Goal: Information Seeking & Learning: Check status

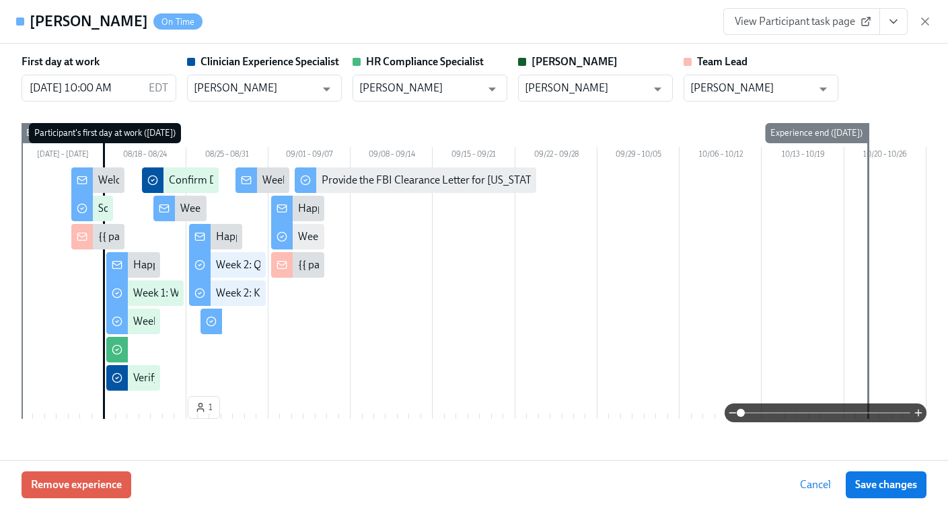
scroll to position [0, 4187]
drag, startPoint x: 930, startPoint y: 20, endPoint x: 920, endPoint y: 22, distance: 10.3
click at [930, 20] on icon "button" at bounding box center [924, 21] width 13 height 13
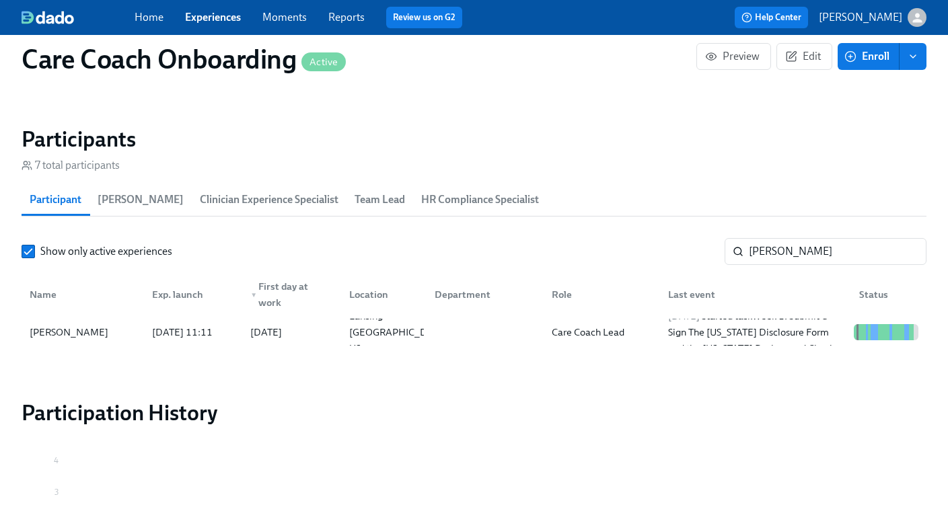
click at [202, 17] on link "Experiences" at bounding box center [213, 17] width 56 height 13
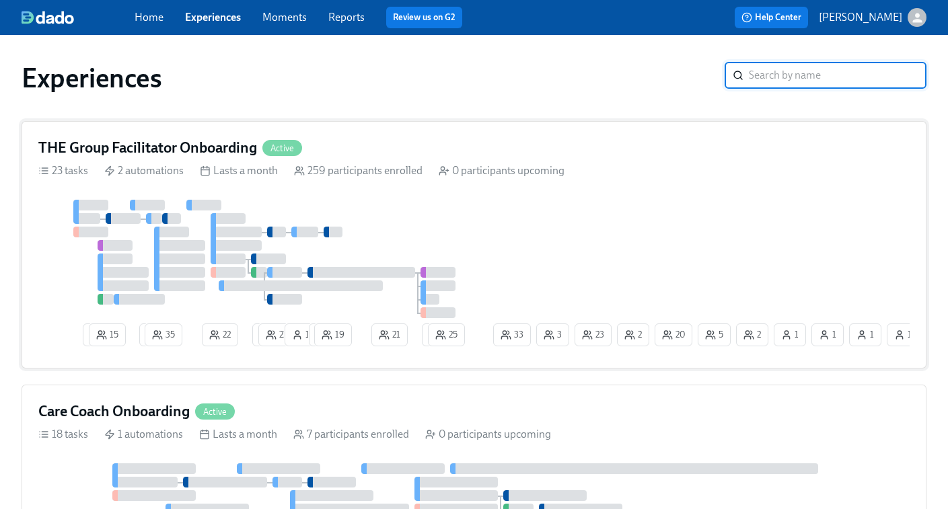
click at [443, 201] on div at bounding box center [264, 259] width 452 height 118
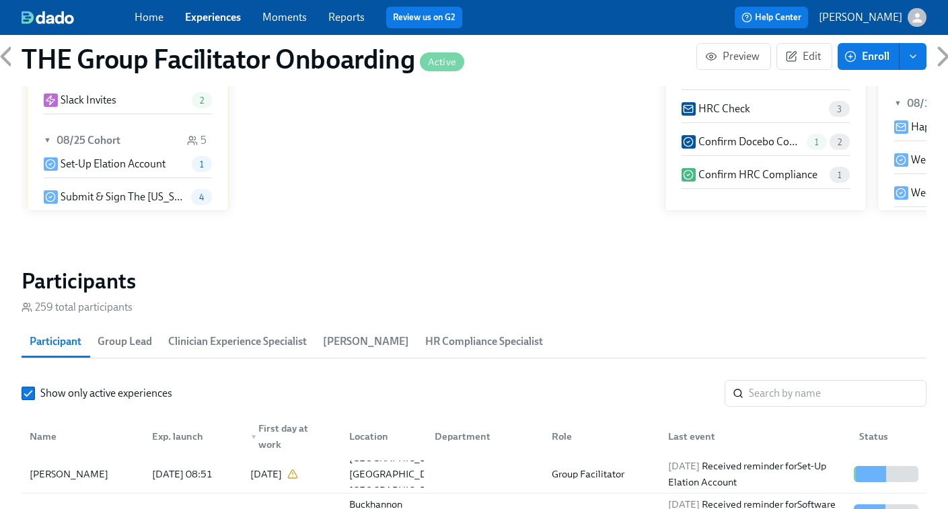
scroll to position [1009, 0]
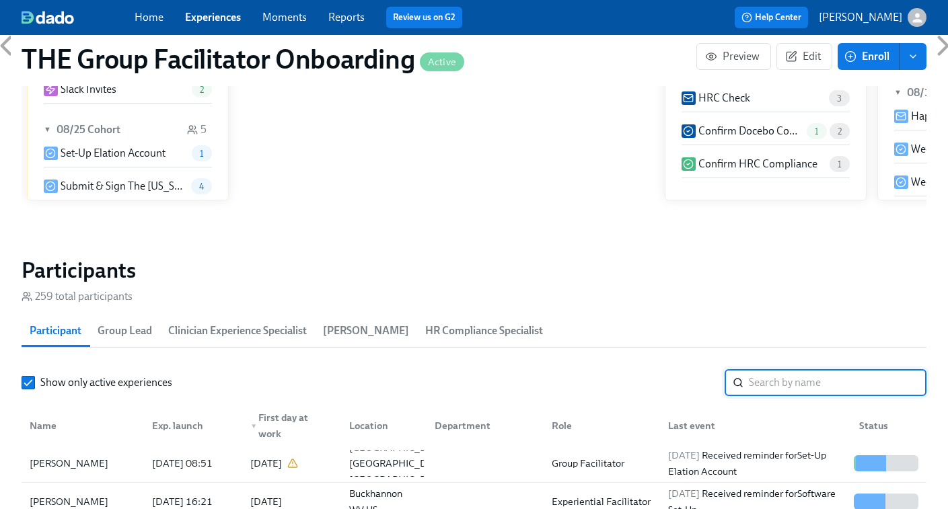
click at [778, 383] on input "search" at bounding box center [838, 382] width 178 height 27
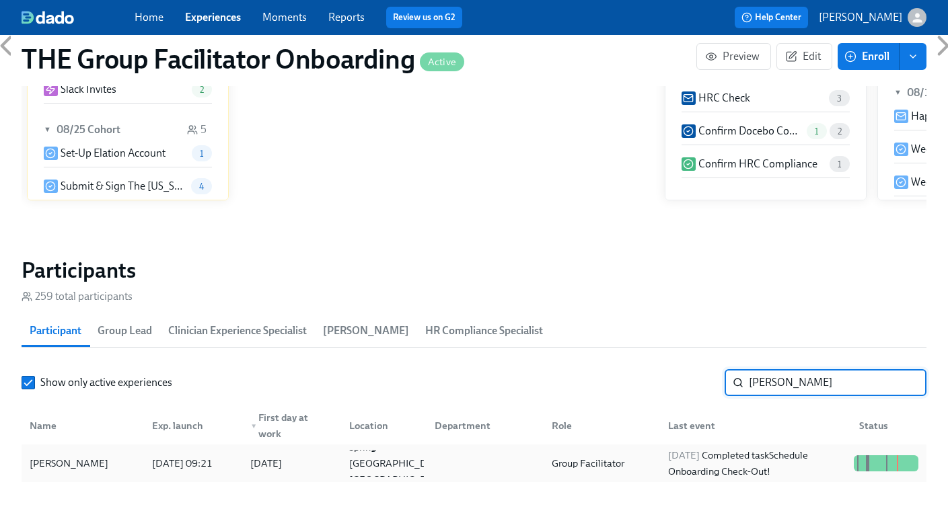
click at [716, 462] on div "2025/08/25 Completed task Schedule Onboarding Check-Out!" at bounding box center [756, 463] width 186 height 32
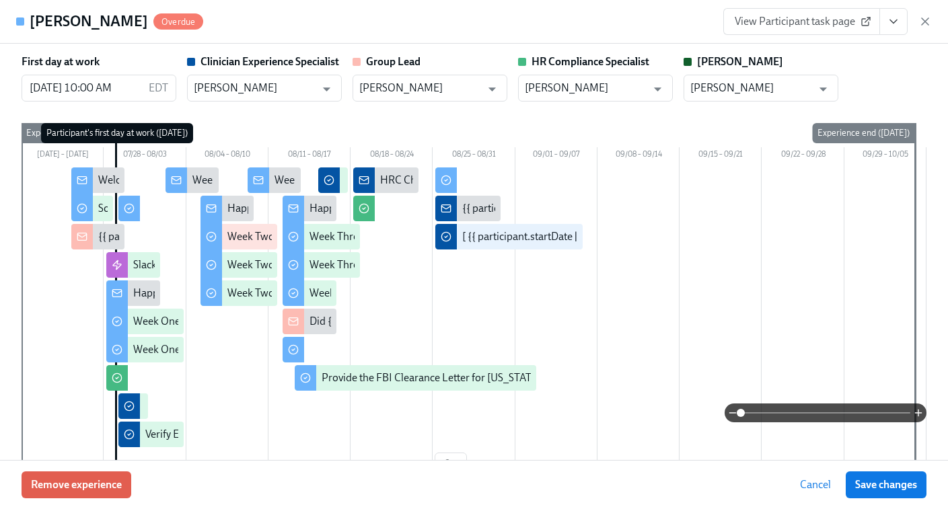
click at [900, 26] on icon "View task page" at bounding box center [893, 21] width 13 height 13
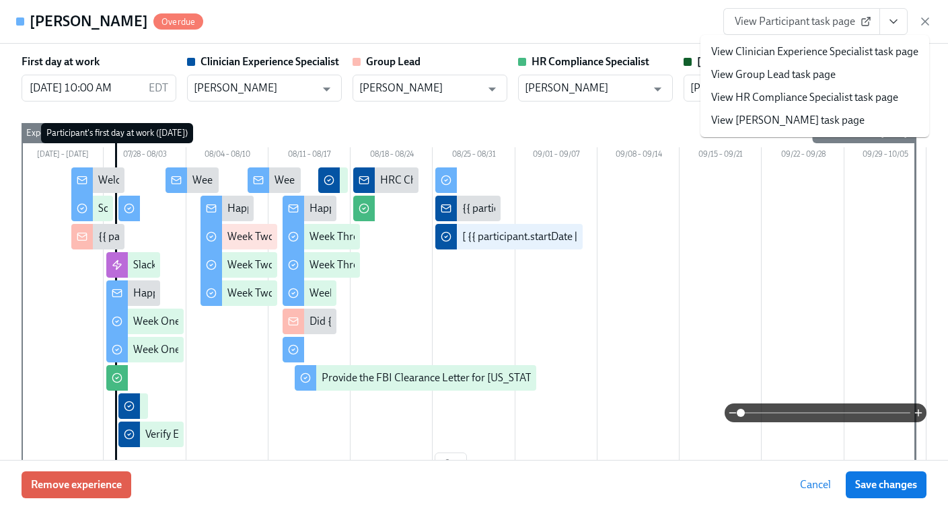
click at [794, 50] on link "View Clinician Experience Specialist task page" at bounding box center [814, 51] width 207 height 15
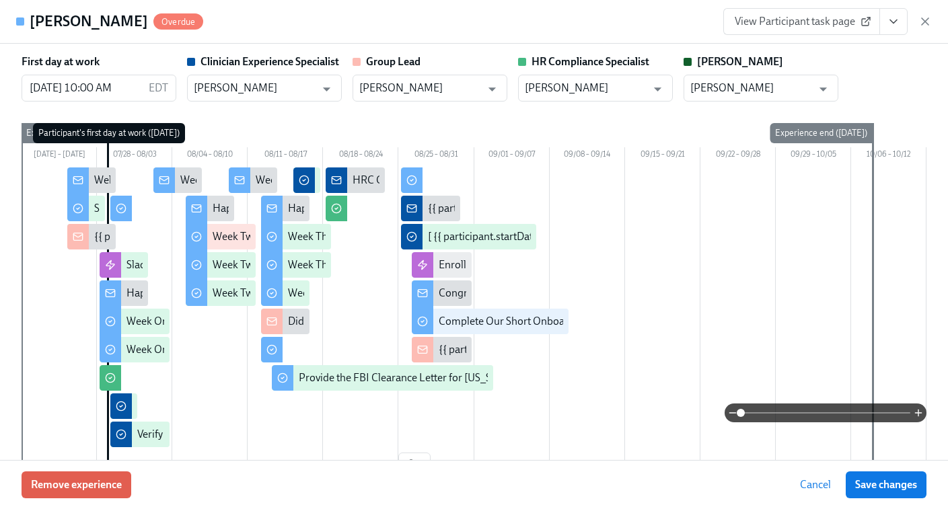
click at [924, 17] on icon "button" at bounding box center [924, 21] width 13 height 13
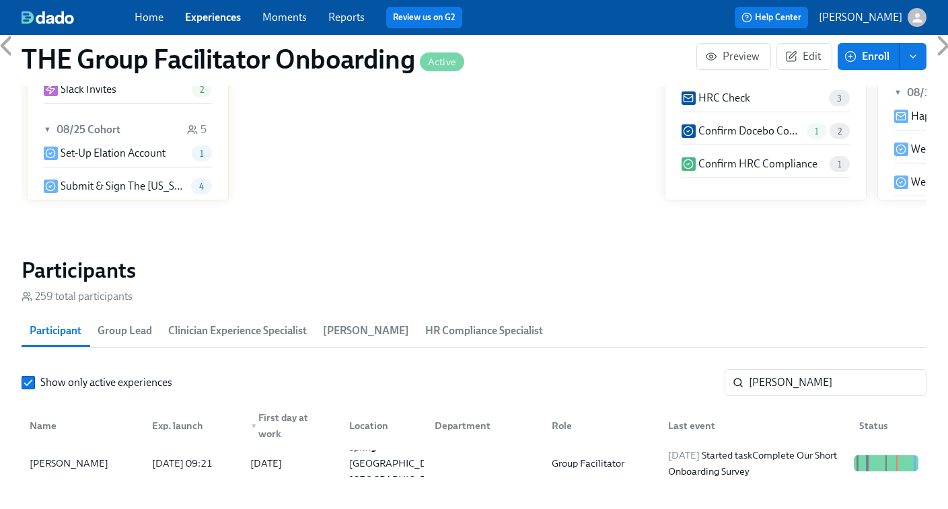
scroll to position [0, 22472]
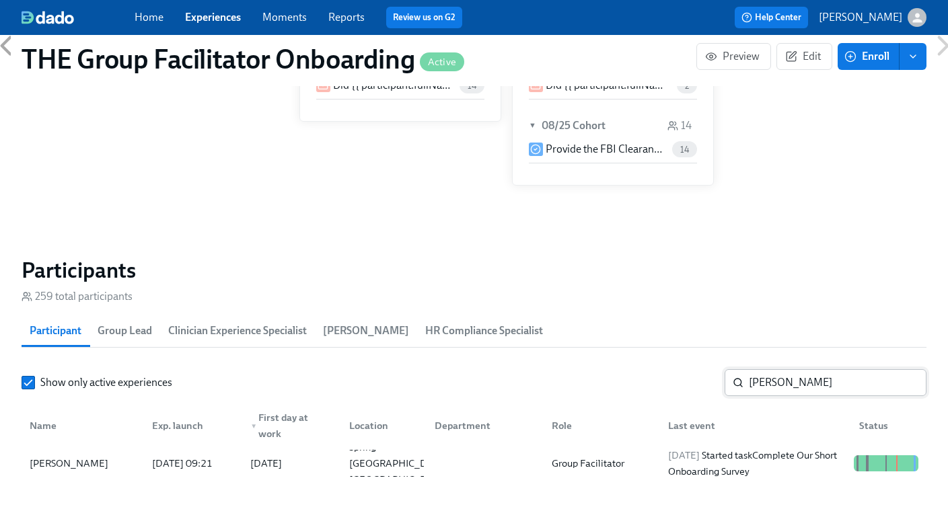
click at [776, 386] on input "marie f" at bounding box center [838, 382] width 178 height 27
paste input "Rebekah Gohanna"
type input "Rebekah Gohanna"
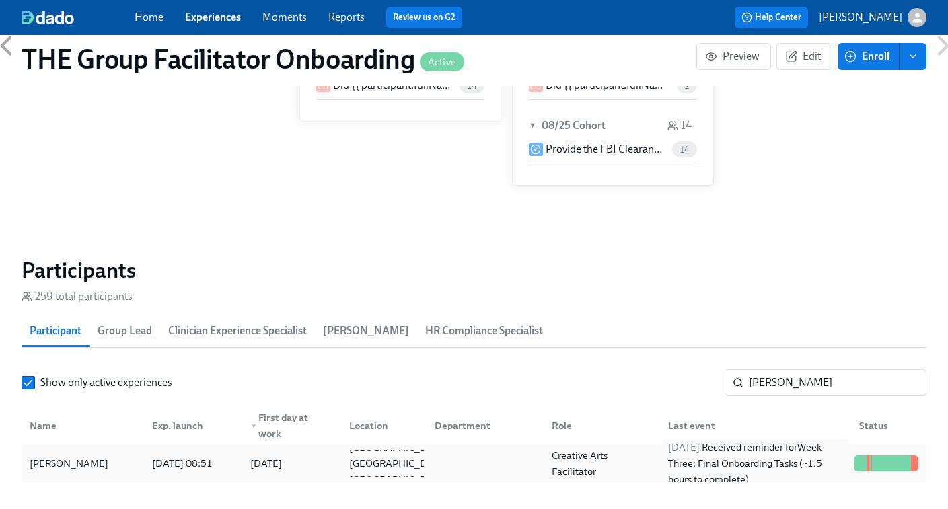
click at [728, 462] on div "2025/08/26 Received reminder for Week Three: Final Onboarding Tasks (~1.5 hours…" at bounding box center [756, 463] width 186 height 48
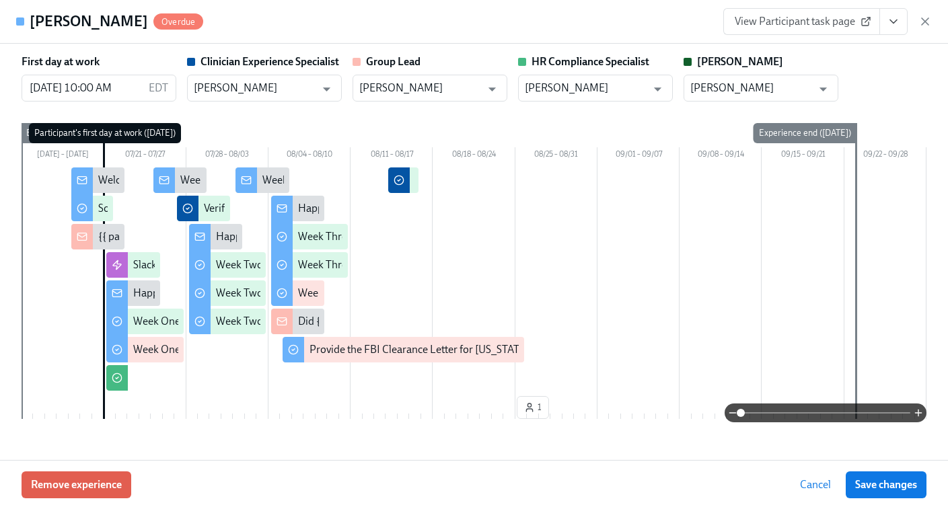
click at [835, 28] on link "View Participant task page" at bounding box center [801, 21] width 157 height 27
click at [924, 21] on icon "button" at bounding box center [924, 21] width 13 height 13
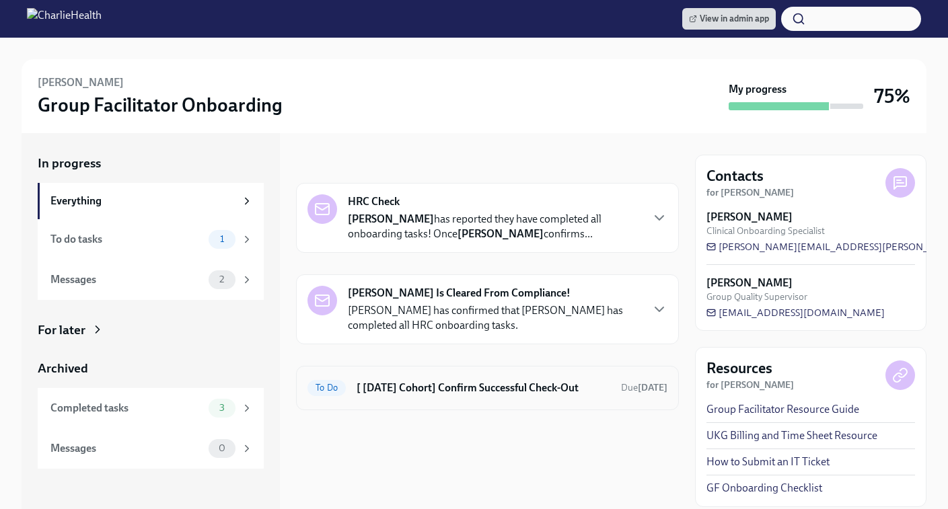
click at [402, 390] on h6 "[ [DATE] Cohort] Confirm Successful Check-Out" at bounding box center [484, 388] width 254 height 15
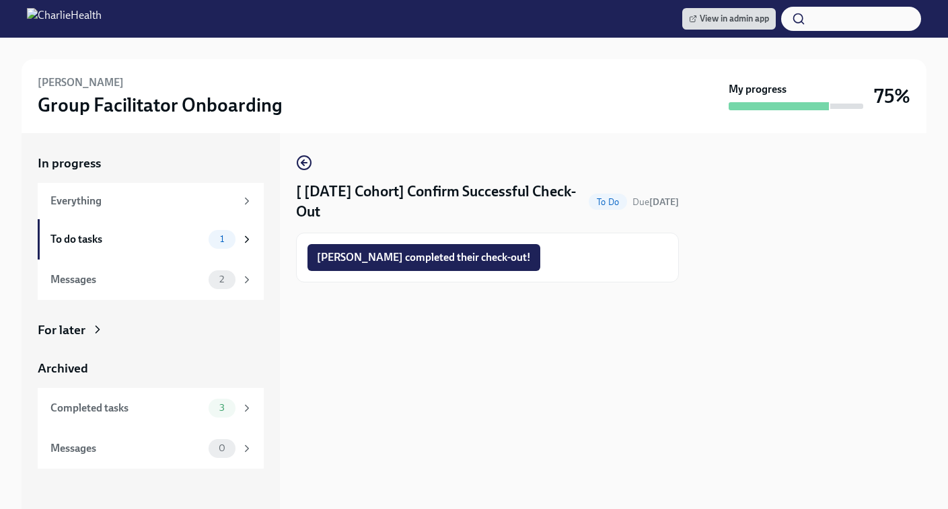
click at [415, 260] on span "Marie completed their check-out!" at bounding box center [424, 257] width 214 height 13
